Goal: Entertainment & Leisure: Consume media (video, audio)

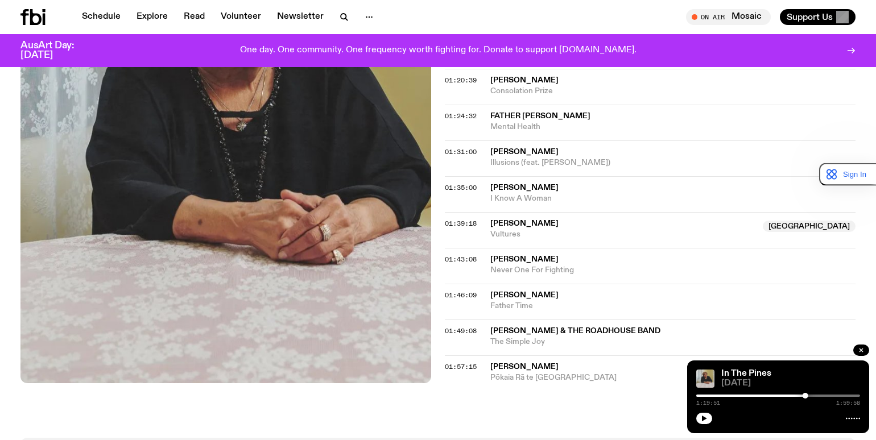
scroll to position [1082, 0]
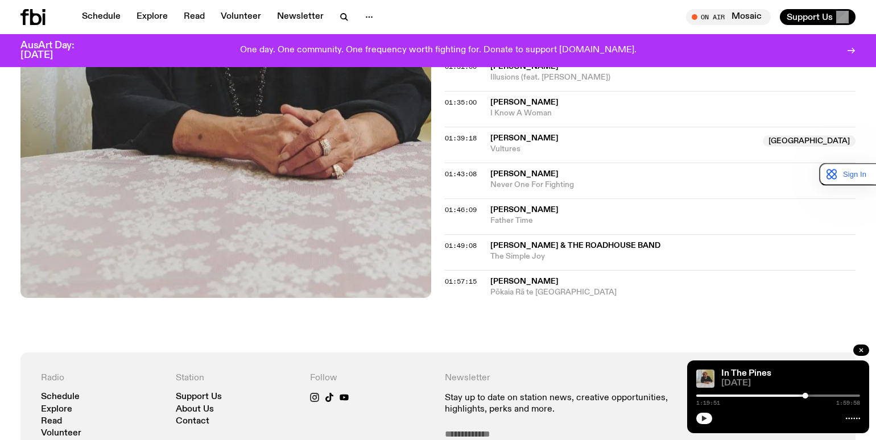
click at [700, 416] on button "button" at bounding box center [704, 418] width 16 height 11
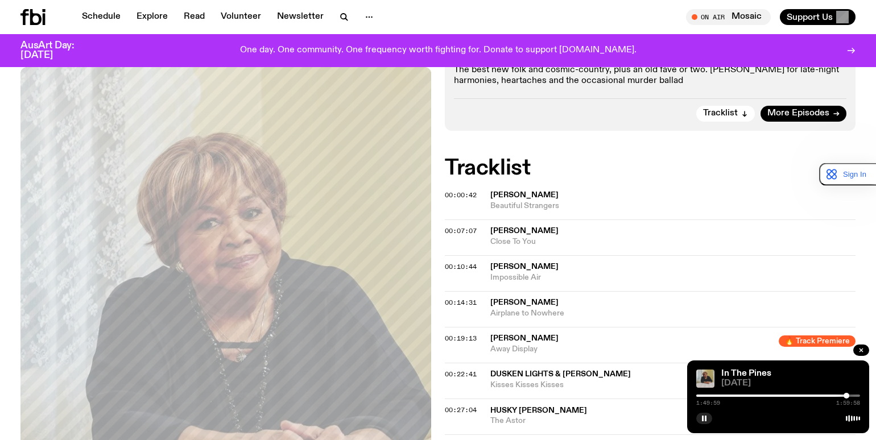
scroll to position [156, 0]
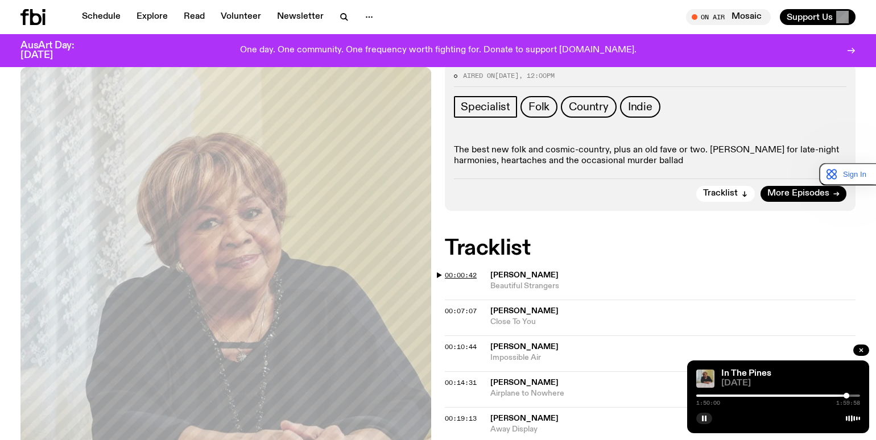
click at [462, 274] on span "00:00:42" at bounding box center [461, 275] width 32 height 9
click at [458, 311] on span "00:07:07" at bounding box center [461, 311] width 32 height 9
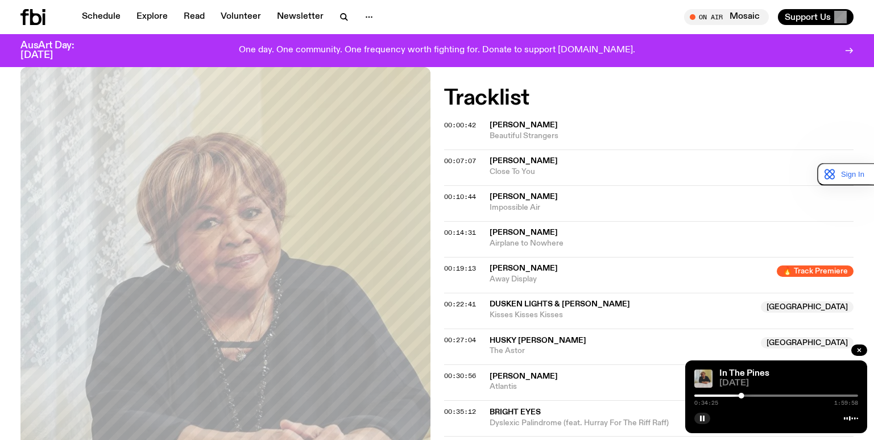
scroll to position [327, 0]
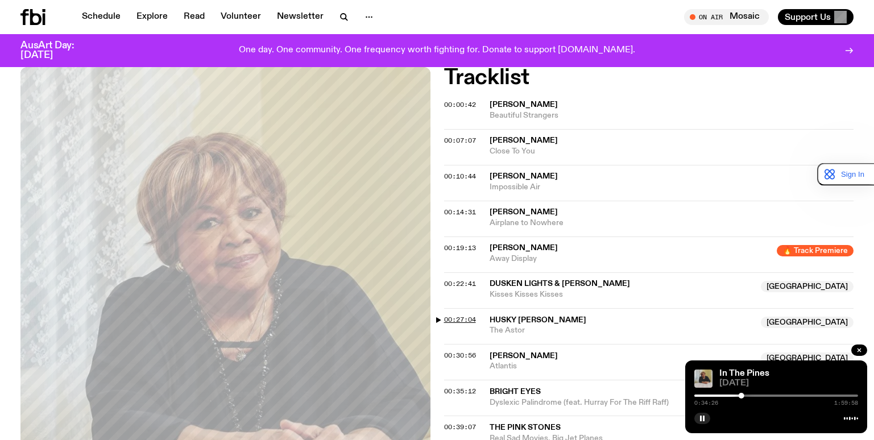
click at [457, 320] on span "00:27:04" at bounding box center [460, 319] width 32 height 9
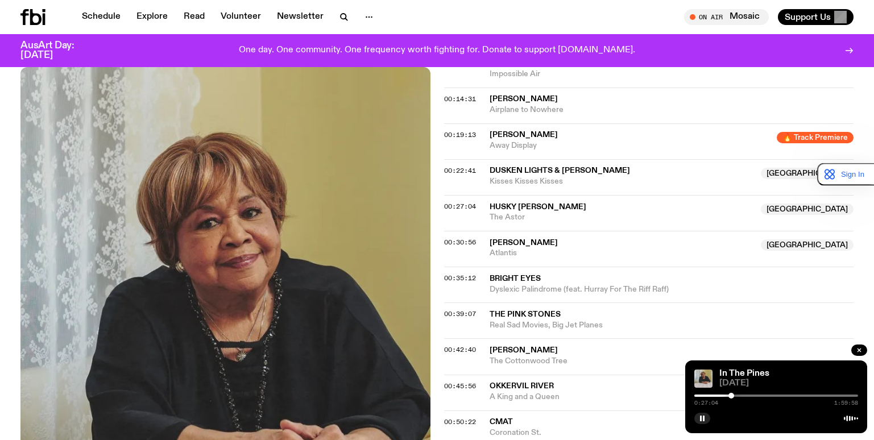
scroll to position [440, 0]
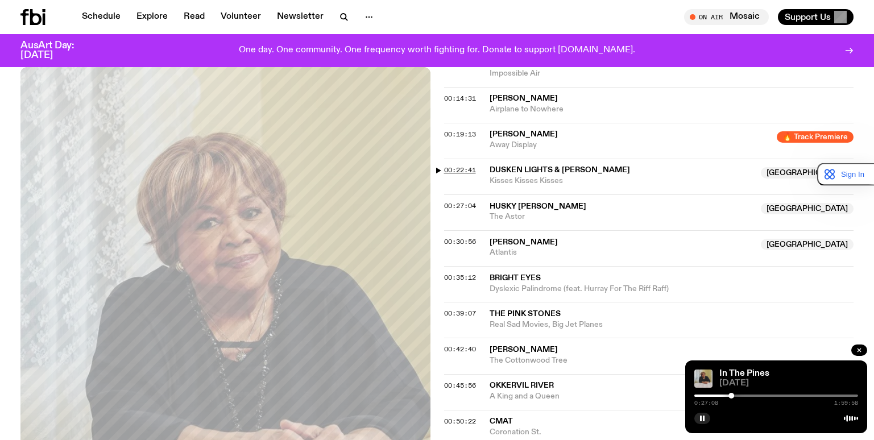
click at [465, 167] on span "00:22:41" at bounding box center [460, 170] width 32 height 9
click at [464, 245] on span "00:30:56" at bounding box center [460, 241] width 32 height 9
click at [506, 237] on span "[PERSON_NAME]" at bounding box center [622, 242] width 265 height 11
click at [738, 394] on div at bounding box center [739, 396] width 6 height 6
click at [450, 166] on span "00:22:41" at bounding box center [460, 170] width 32 height 9
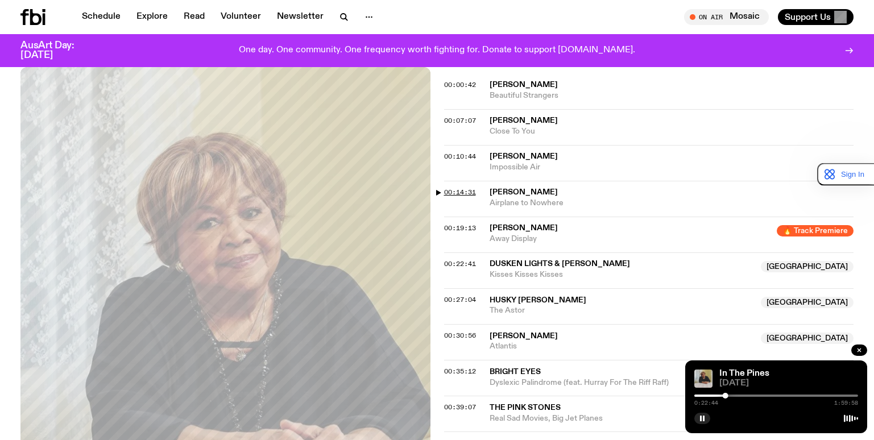
scroll to position [327, 0]
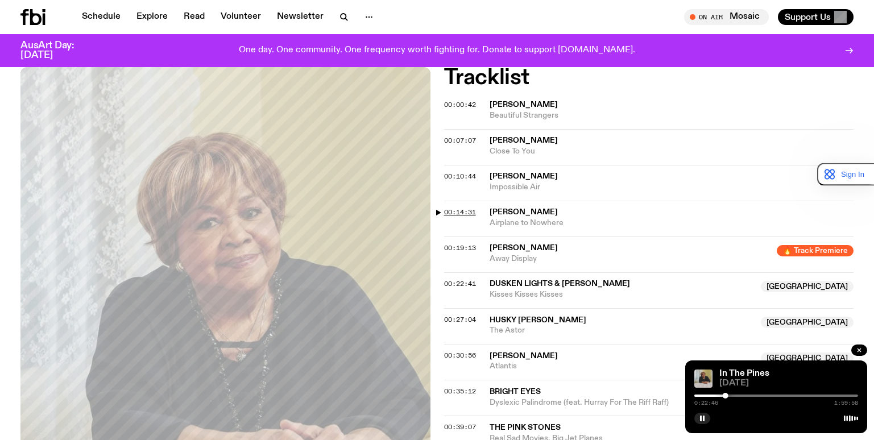
click at [468, 214] on span "00:14:31" at bounding box center [460, 212] width 32 height 9
click at [518, 213] on span "[PERSON_NAME]" at bounding box center [524, 212] width 68 height 8
click at [463, 245] on span "00:19:13" at bounding box center [460, 247] width 32 height 9
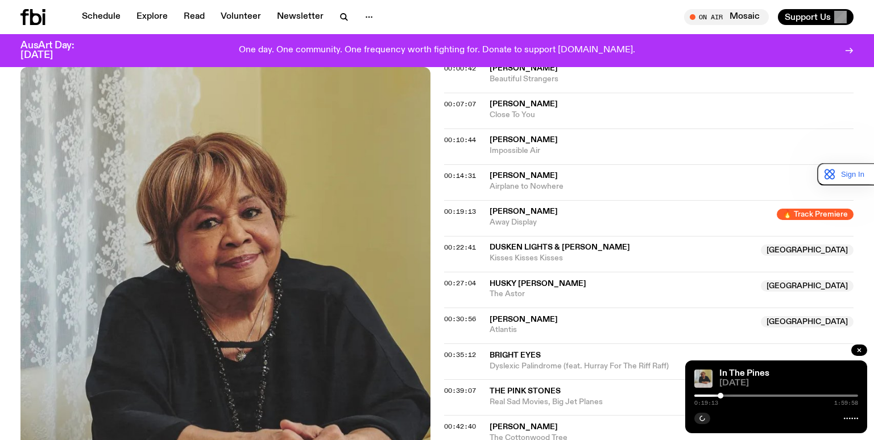
scroll to position [383, 0]
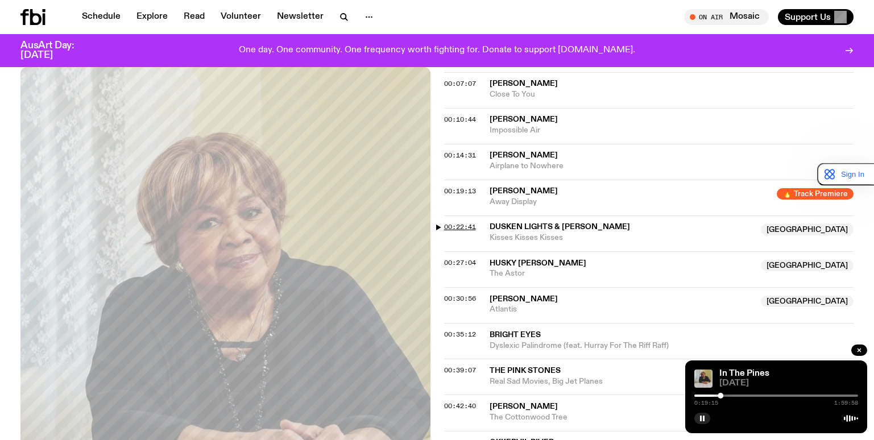
click at [464, 225] on span "00:22:41" at bounding box center [460, 226] width 32 height 9
click at [522, 227] on span "Dusken Lights & [PERSON_NAME]" at bounding box center [560, 227] width 141 height 8
click at [466, 263] on span "00:27:04" at bounding box center [460, 262] width 32 height 9
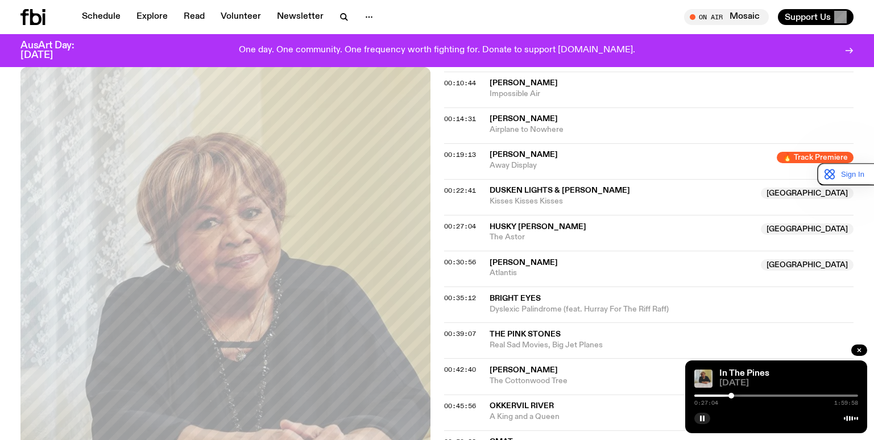
scroll to position [440, 0]
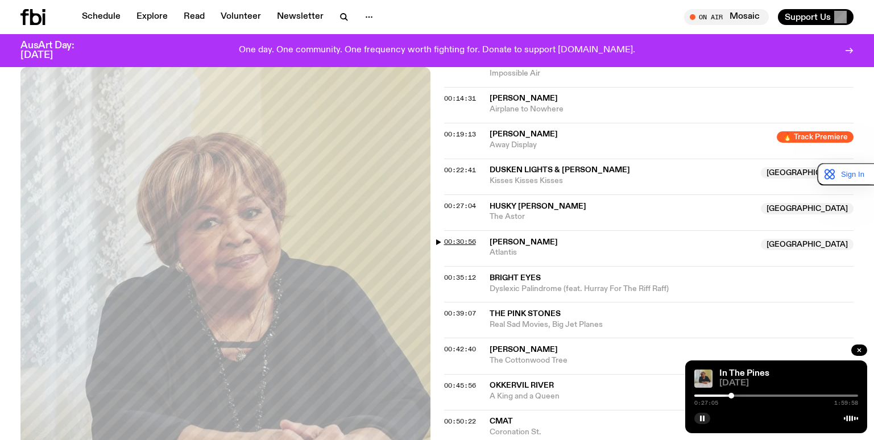
click at [461, 242] on span "00:30:56" at bounding box center [460, 241] width 32 height 9
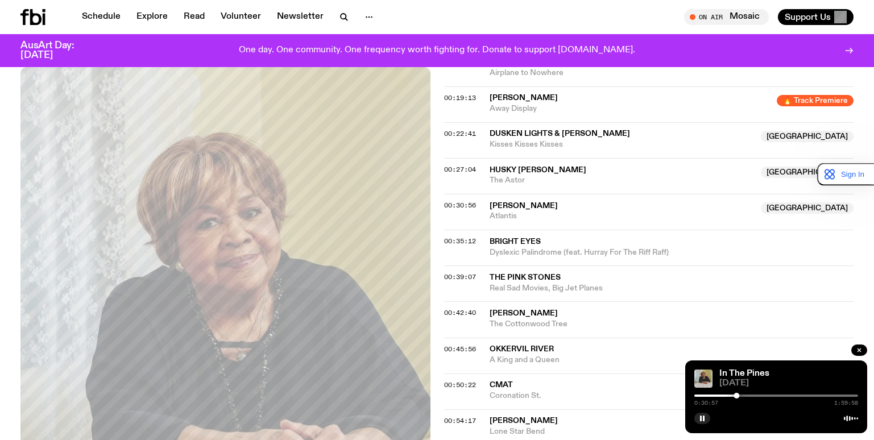
scroll to position [497, 0]
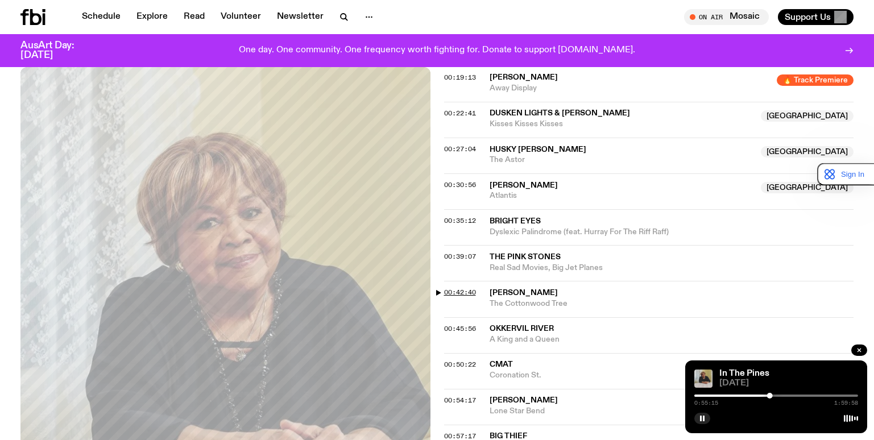
click at [463, 292] on span "00:42:40" at bounding box center [460, 292] width 32 height 9
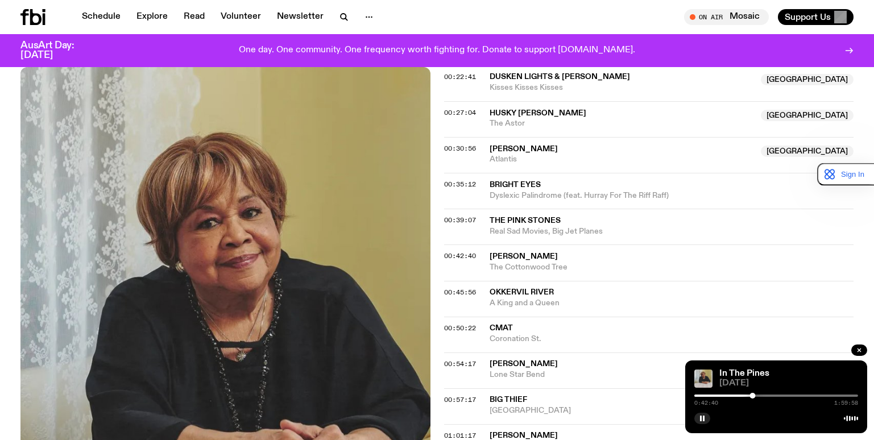
scroll to position [554, 0]
